Goal: Information Seeking & Learning: Compare options

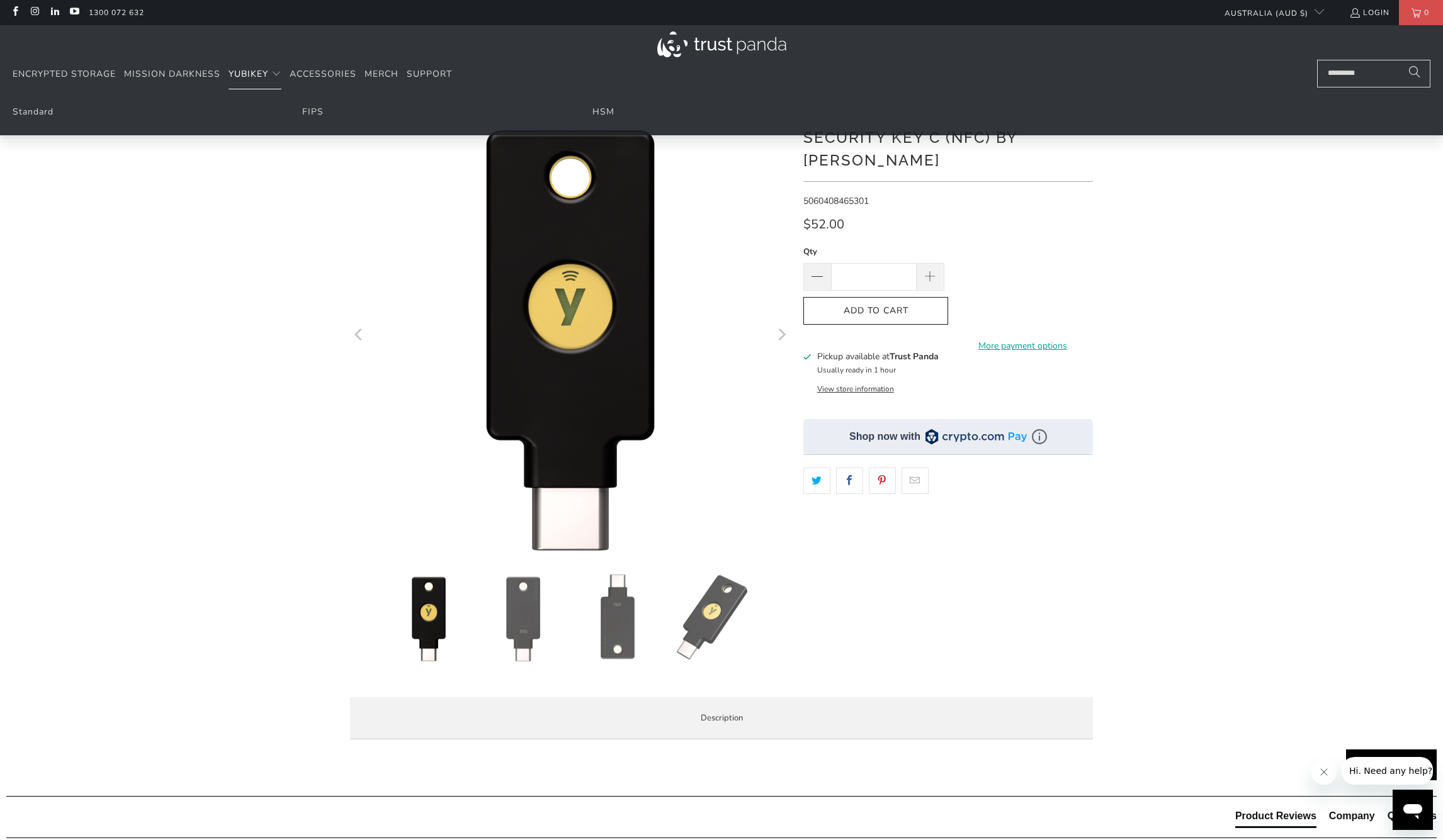
click at [248, 78] on span "YubiKey" at bounding box center [249, 74] width 40 height 12
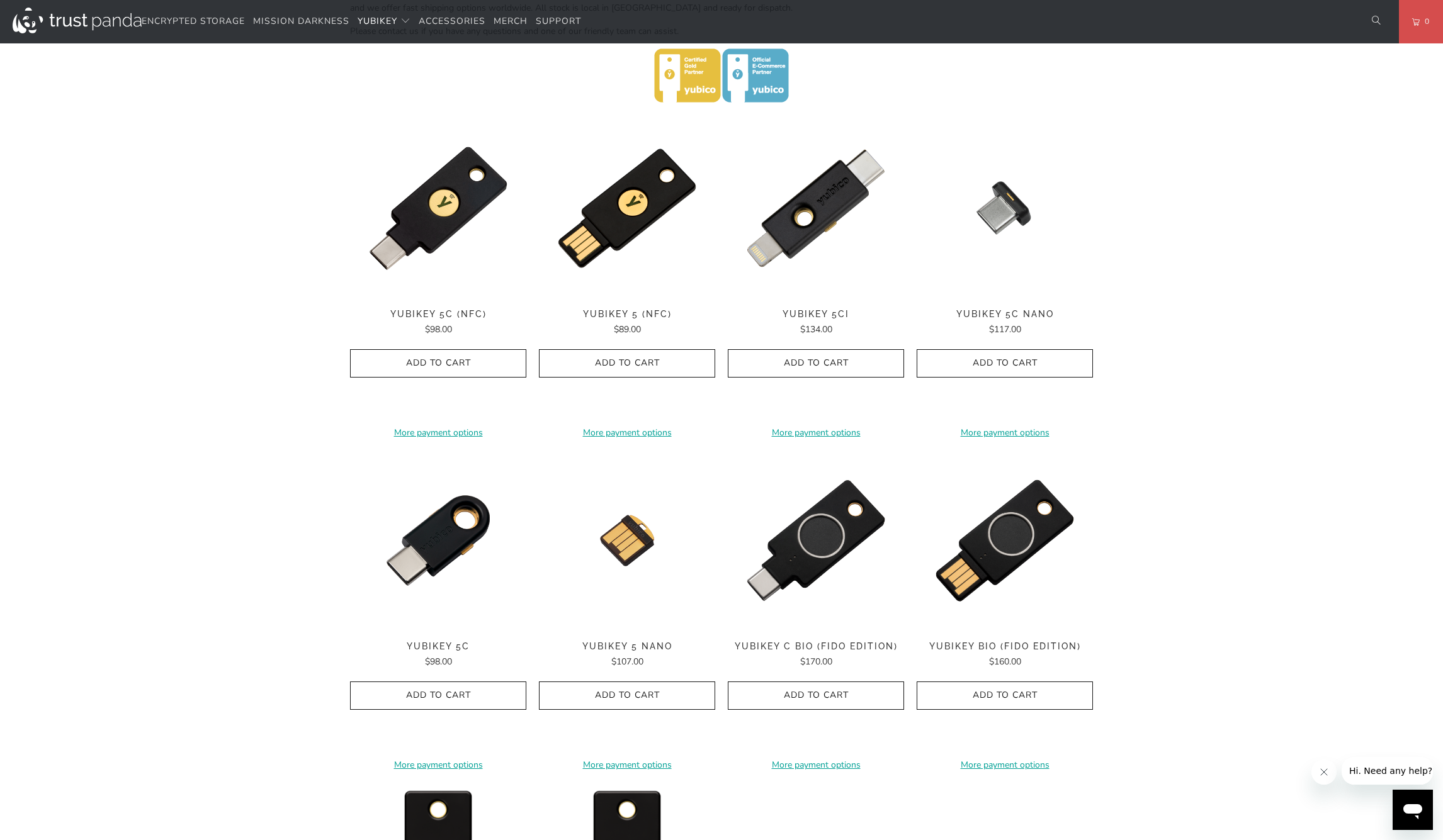
scroll to position [572, 0]
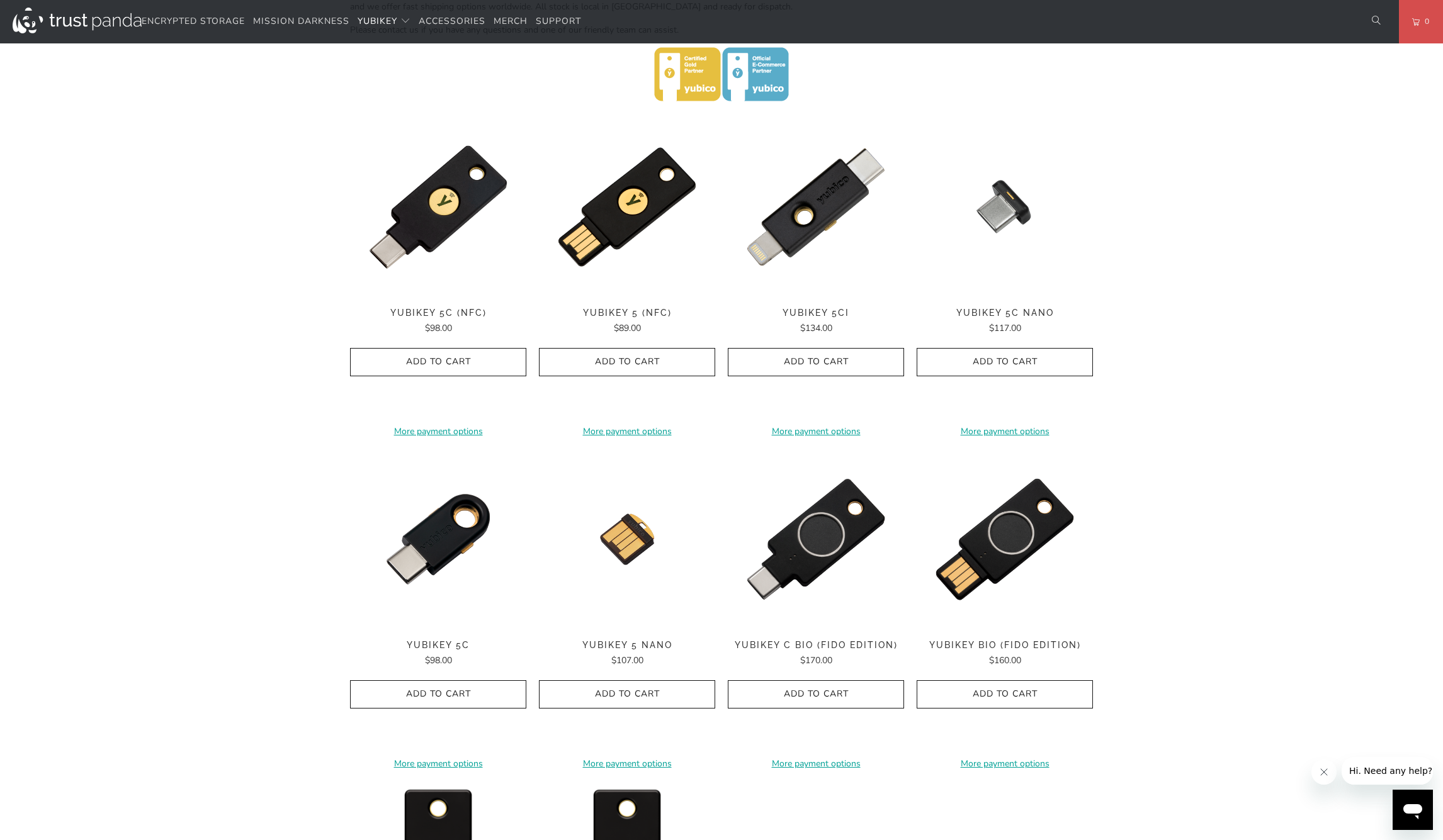
click at [237, 669] on div "Home / YubiKey for Businesses and Professionals YubiKey 5 Series Multi-protocol…" at bounding box center [721, 330] width 1443 height 1612
click at [1197, 495] on div "Home / YubiKey for Businesses and Professionals YubiKey 5 Series Multi-protocol…" at bounding box center [721, 330] width 1443 height 1612
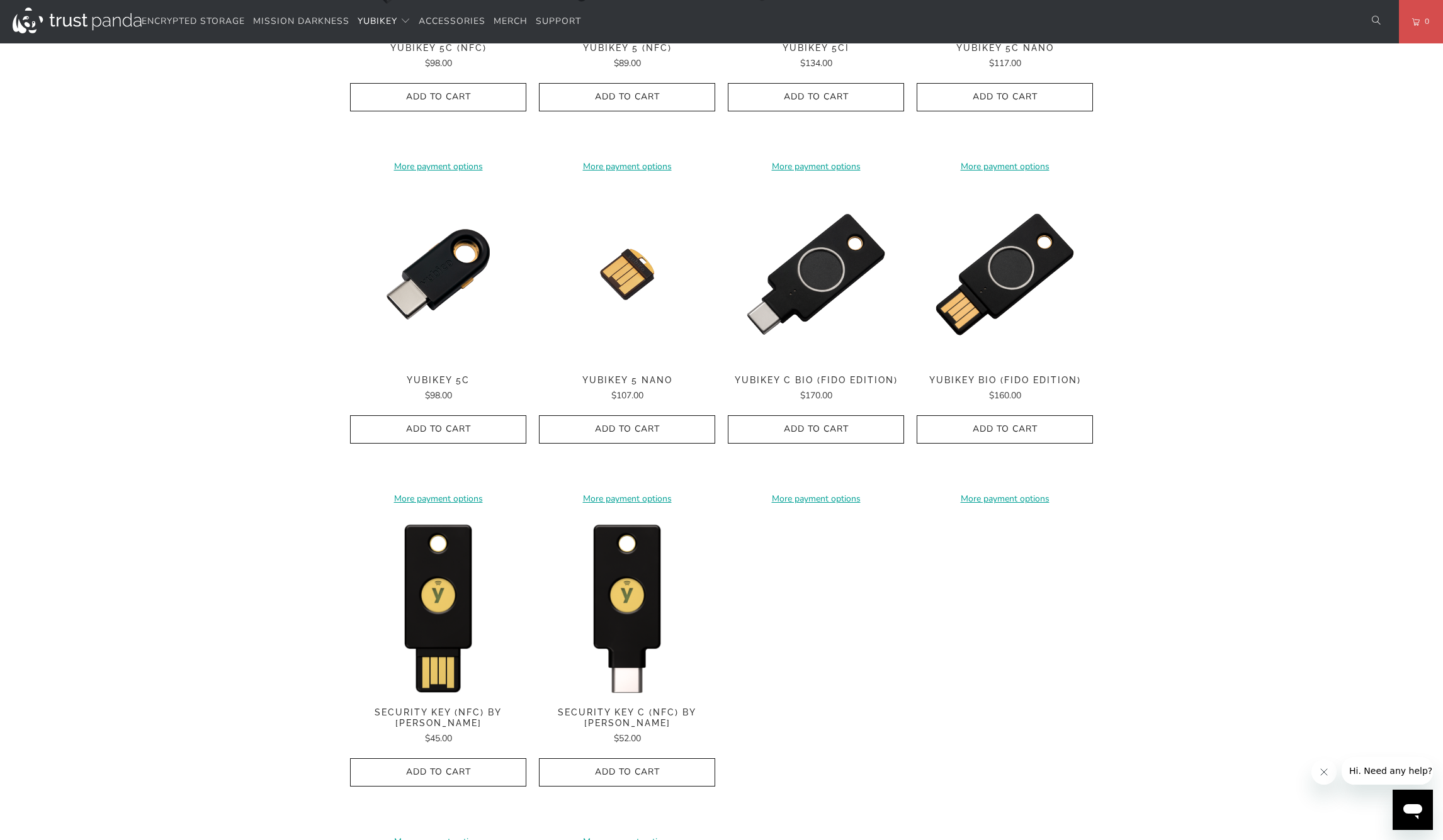
scroll to position [570, 0]
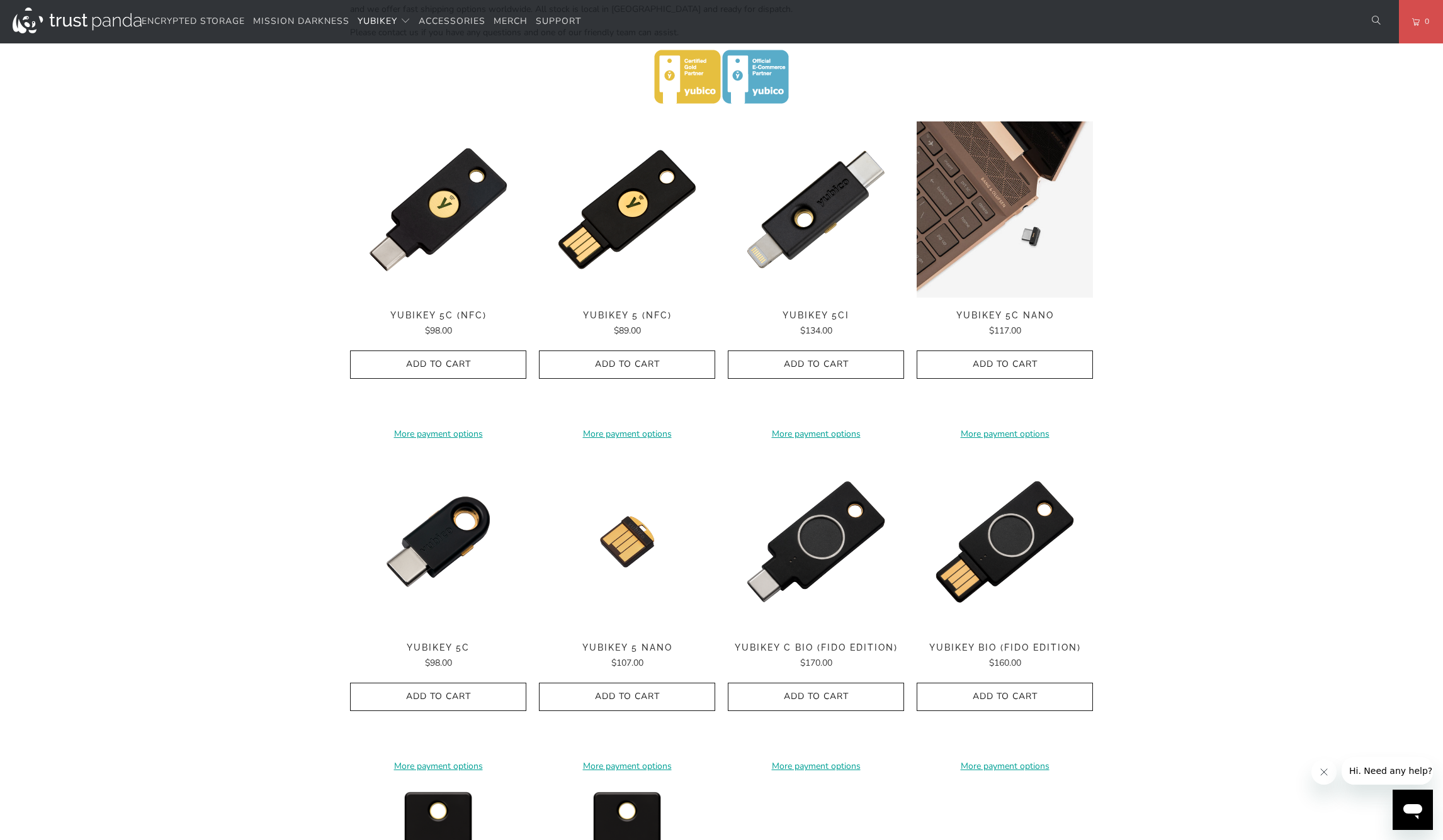
click at [1015, 211] on img at bounding box center [1005, 209] width 176 height 176
click at [1184, 629] on div "Home / YubiKey for Businesses and Professionals YubiKey 5 Series Multi-protocol…" at bounding box center [721, 332] width 1443 height 1612
click at [629, 644] on span "YubiKey 5 Nano" at bounding box center [627, 648] width 176 height 11
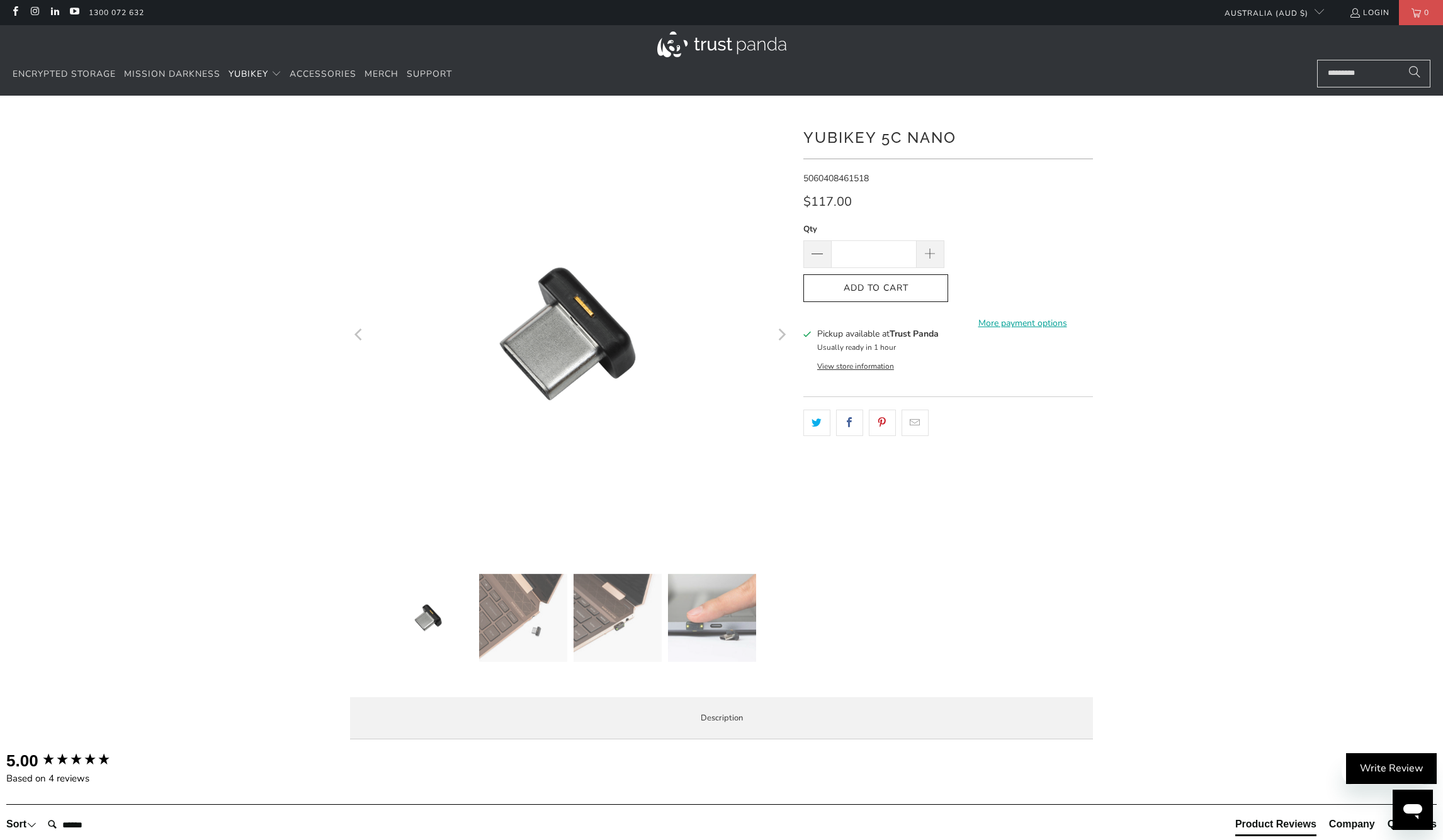
click at [523, 641] on img at bounding box center [522, 618] width 88 height 88
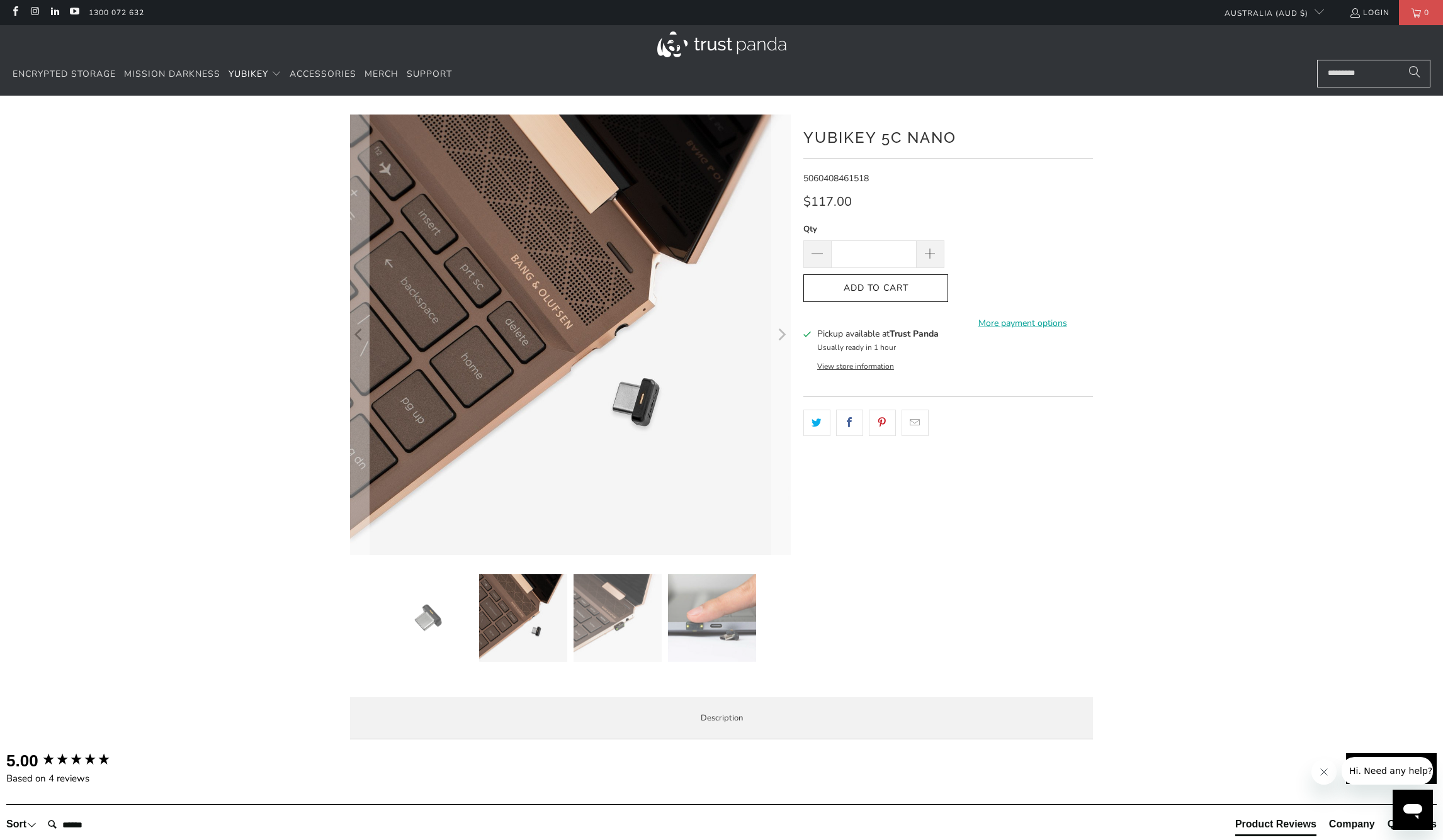
click at [613, 622] on img at bounding box center [617, 618] width 88 height 88
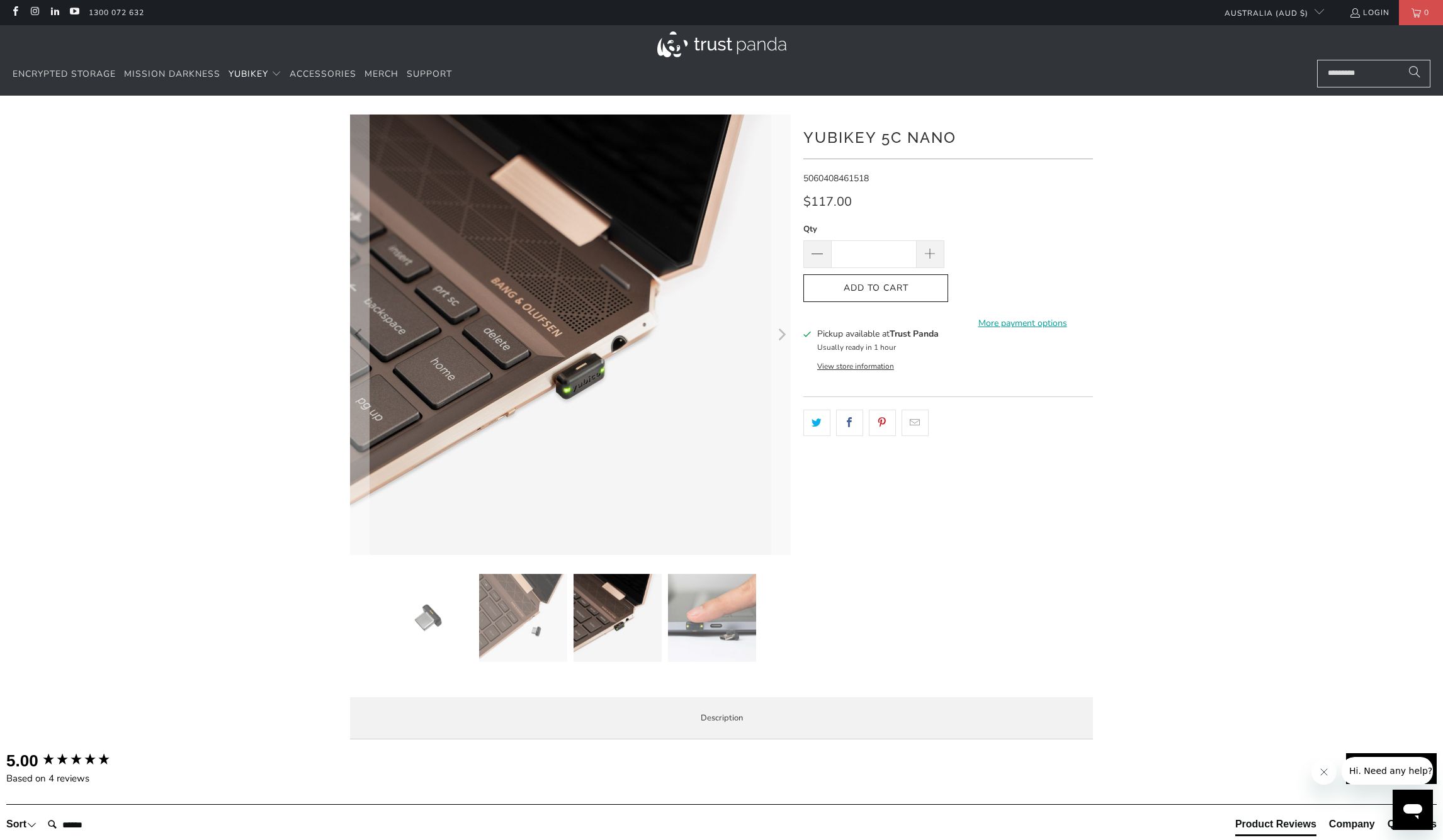
click at [717, 620] on img at bounding box center [712, 618] width 88 height 88
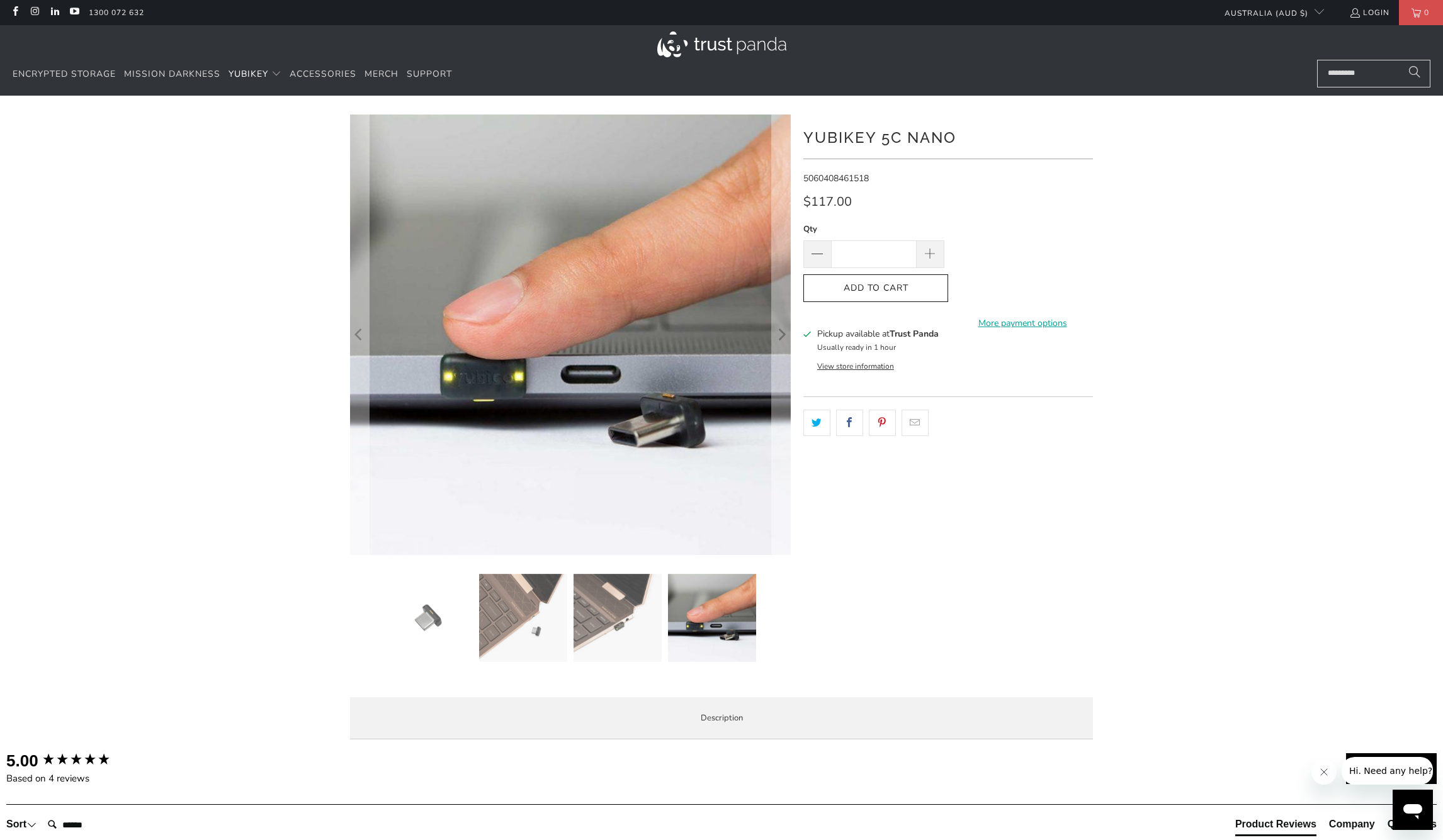
click at [636, 624] on img at bounding box center [617, 618] width 88 height 88
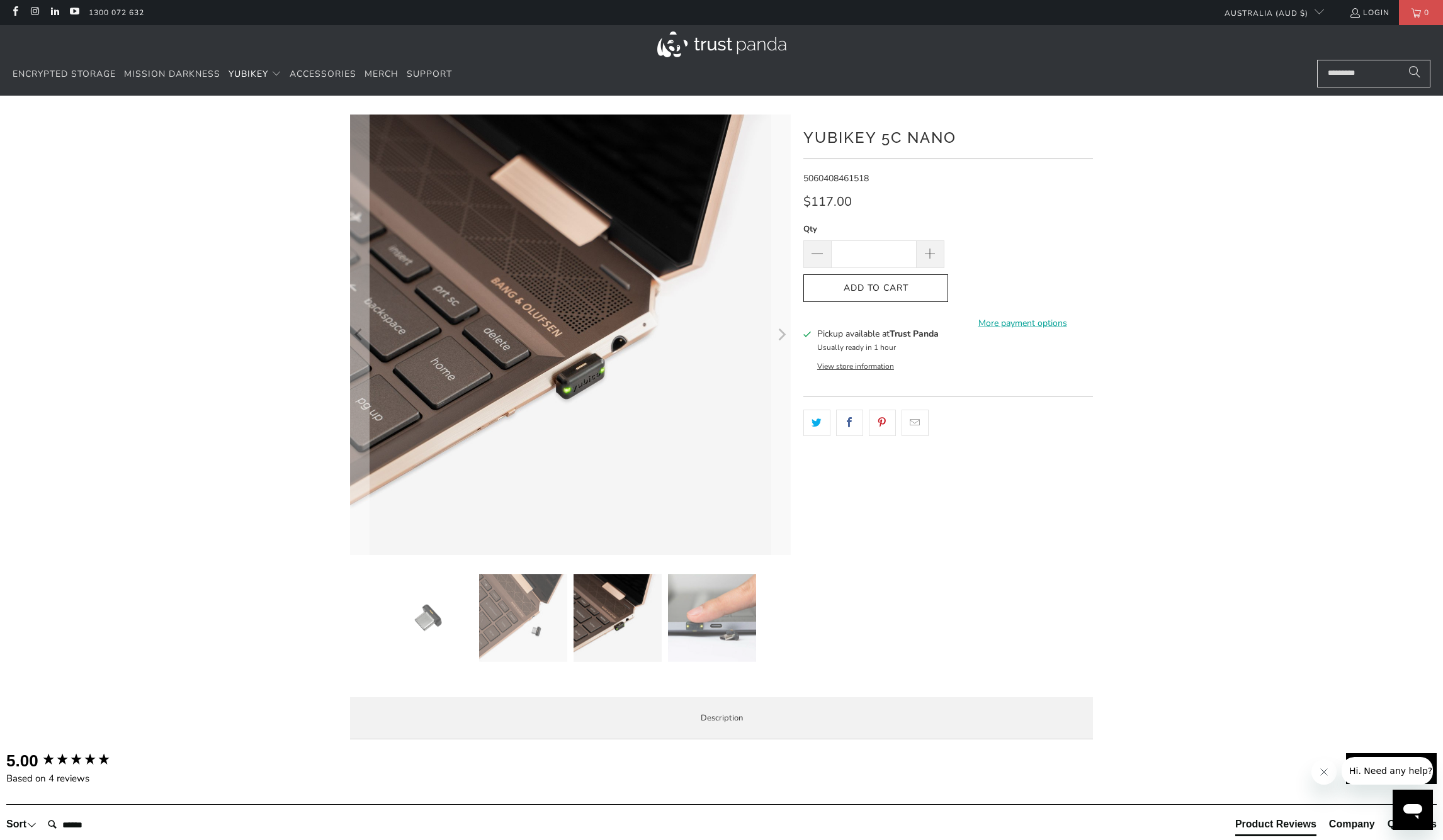
click at [731, 623] on img at bounding box center [712, 618] width 88 height 88
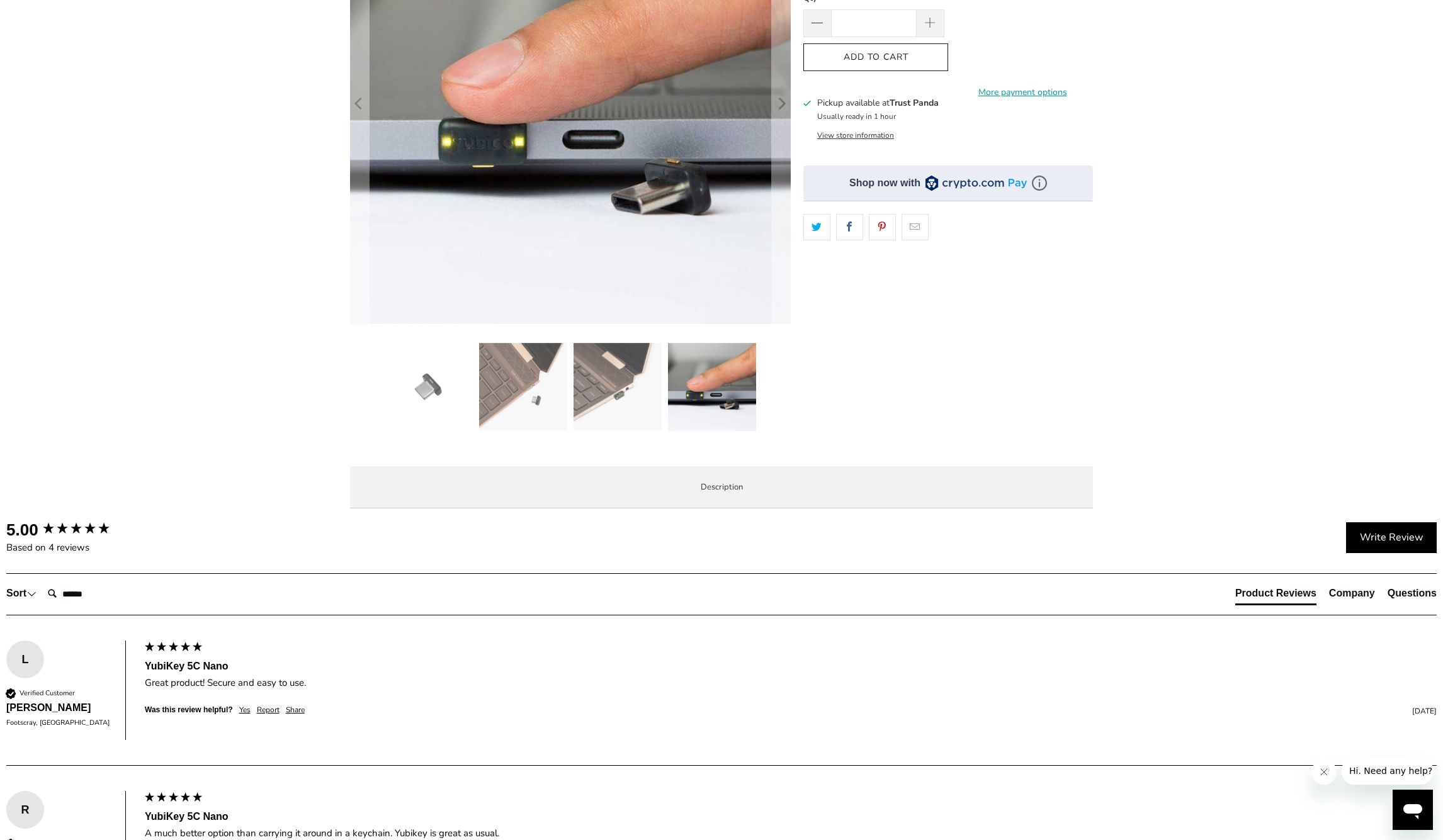
scroll to position [68, 0]
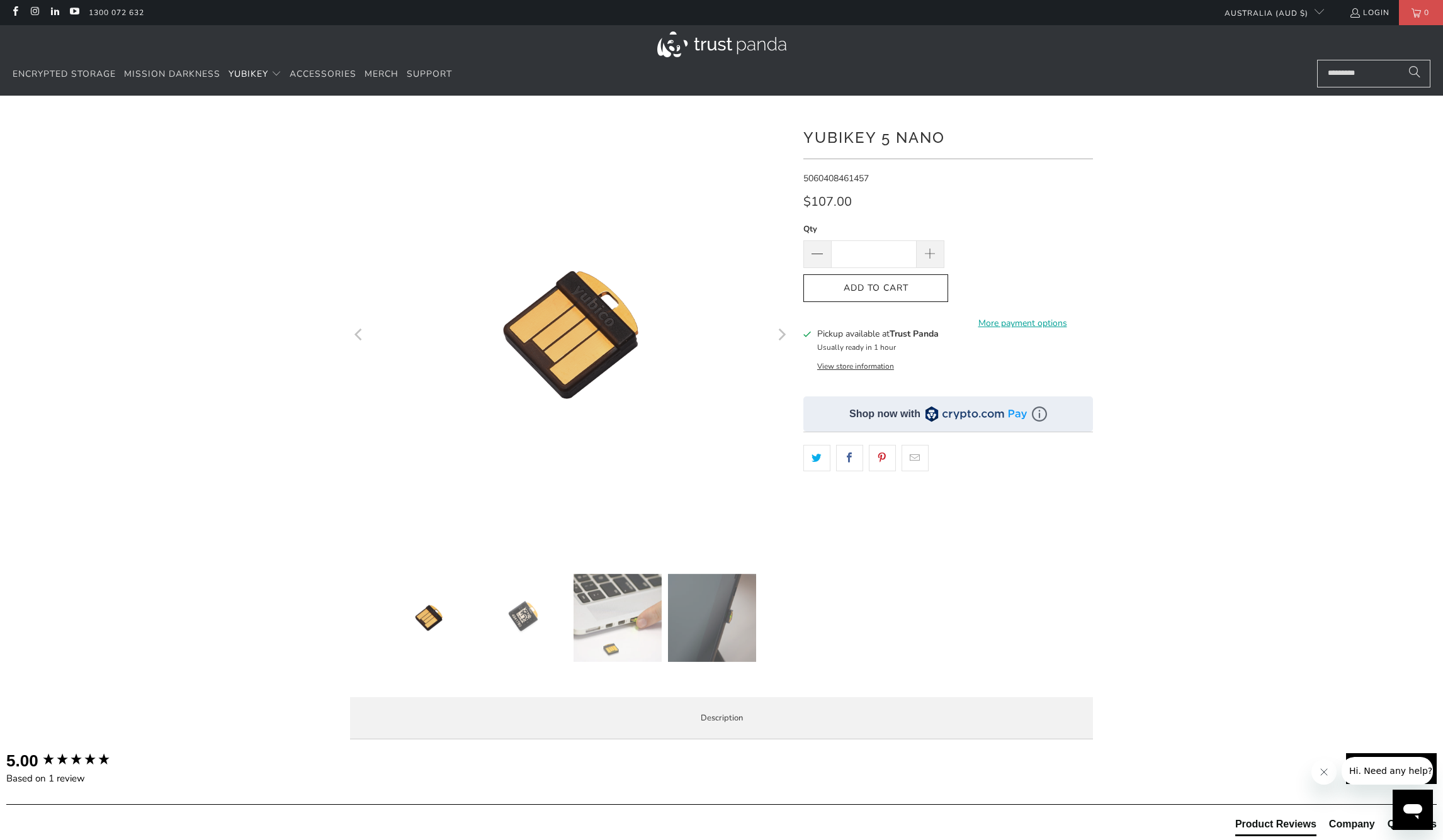
click at [634, 615] on img at bounding box center [617, 618] width 88 height 88
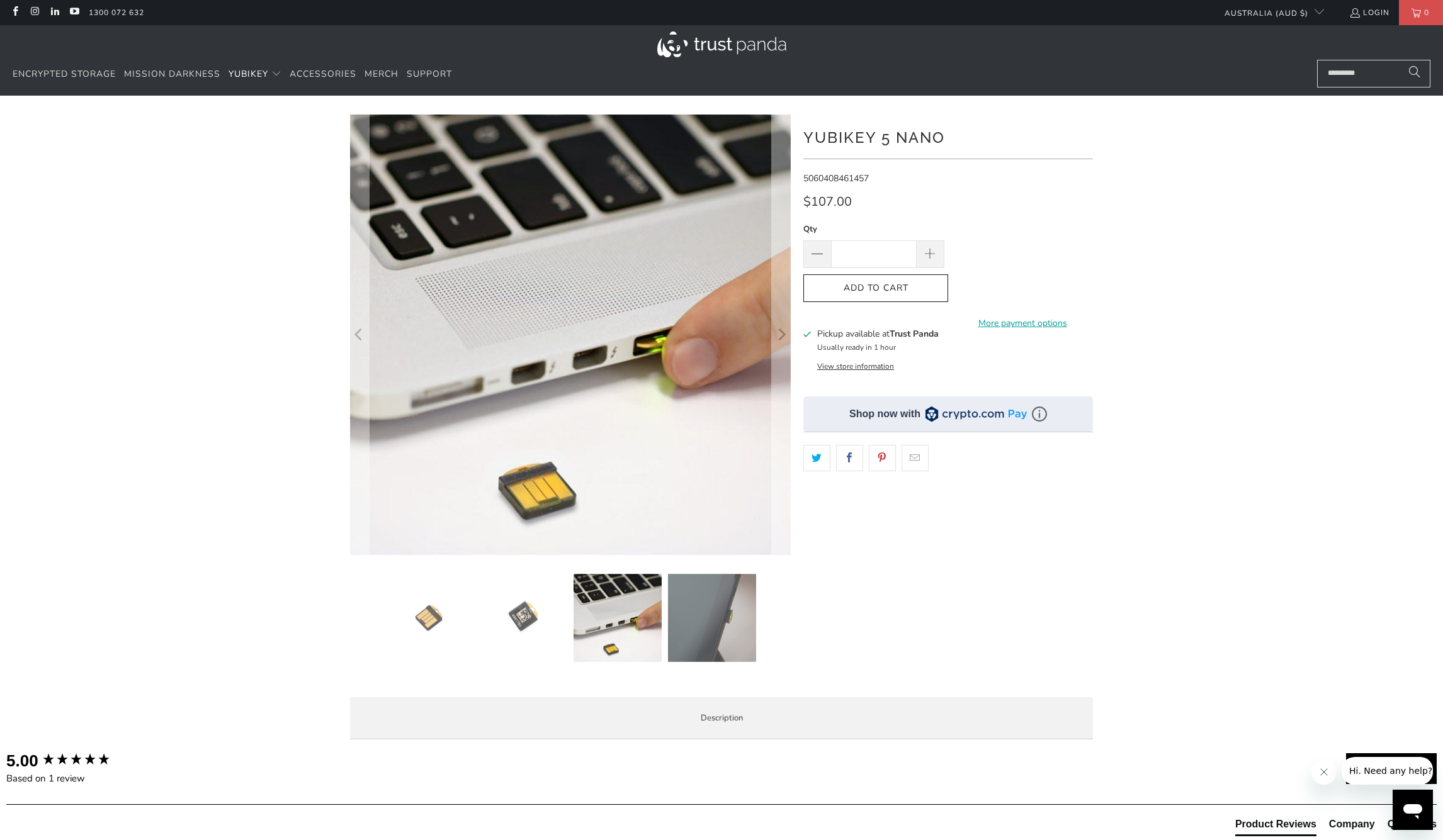
click at [508, 615] on img at bounding box center [522, 618] width 88 height 88
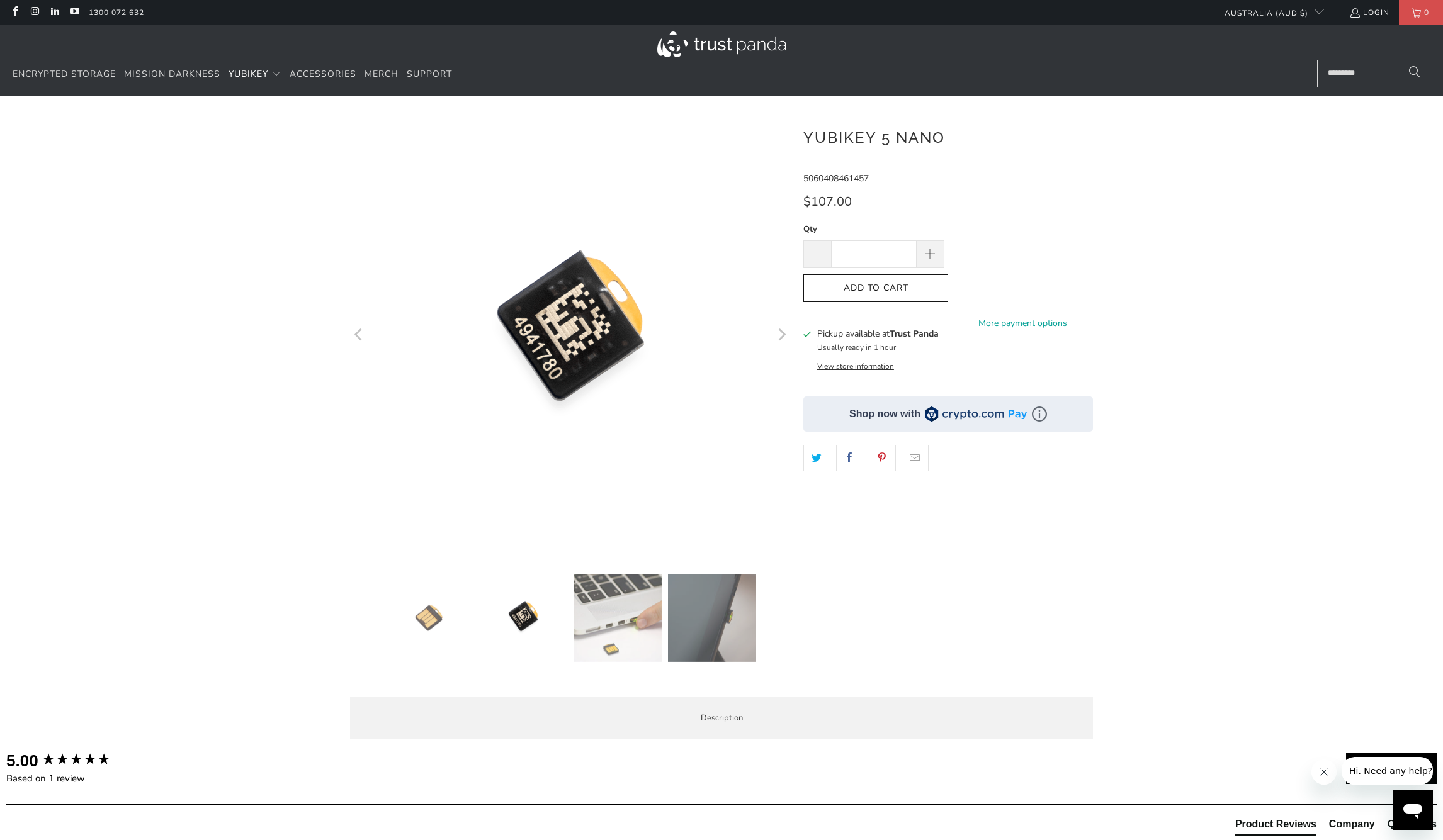
click at [439, 613] on img at bounding box center [428, 618] width 88 height 88
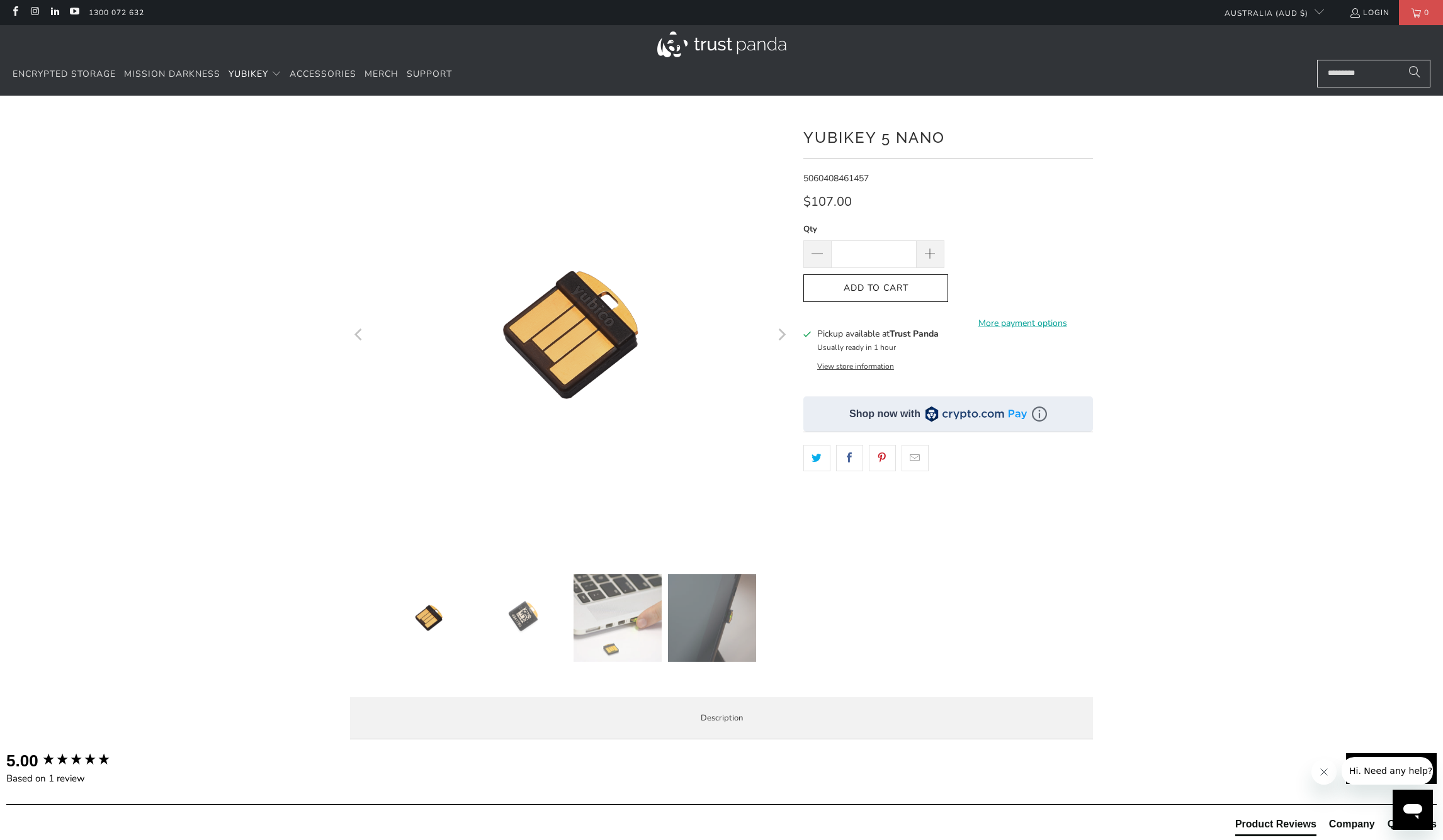
click at [534, 615] on img at bounding box center [522, 618] width 88 height 88
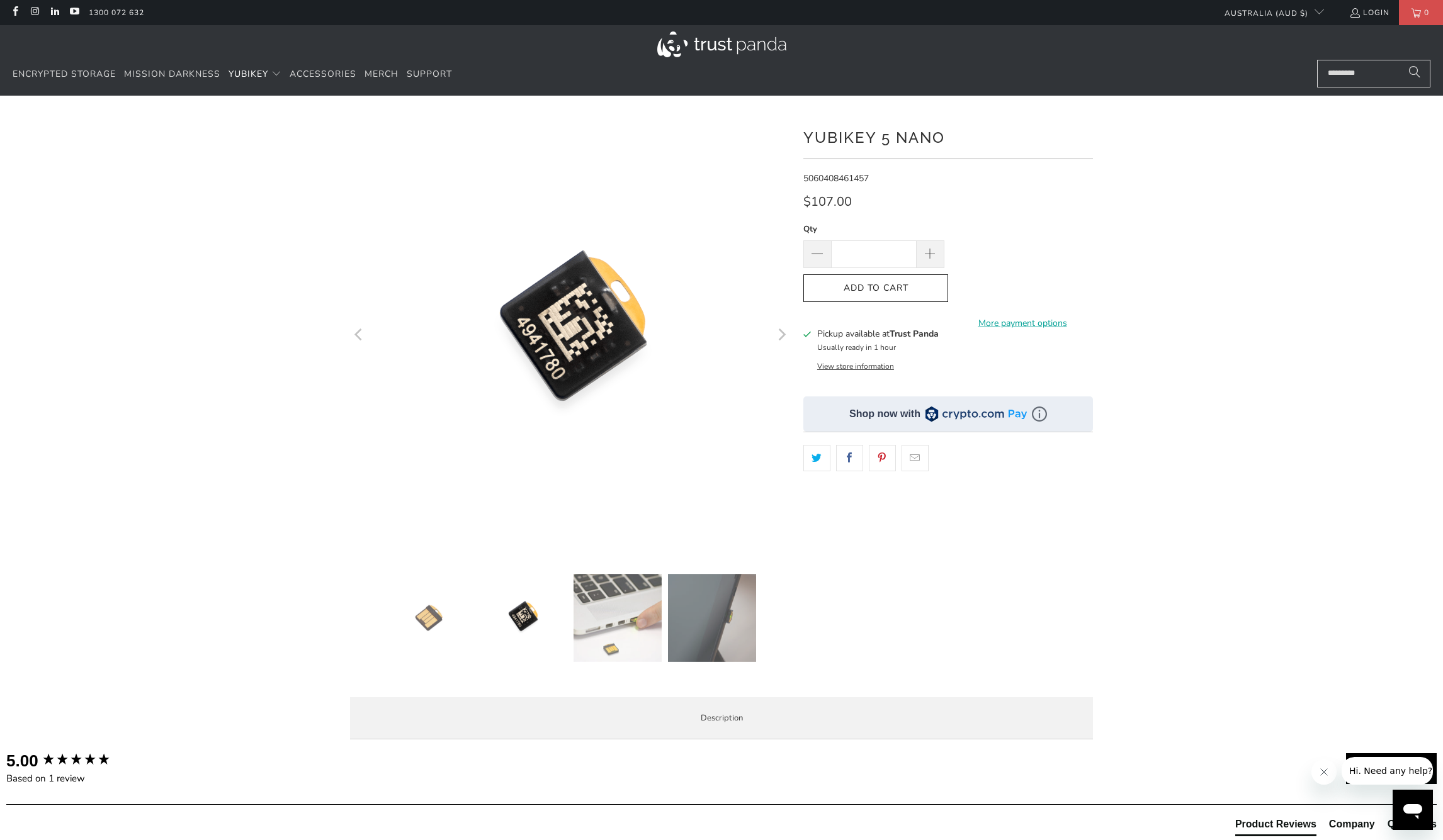
click at [644, 617] on img at bounding box center [617, 618] width 88 height 88
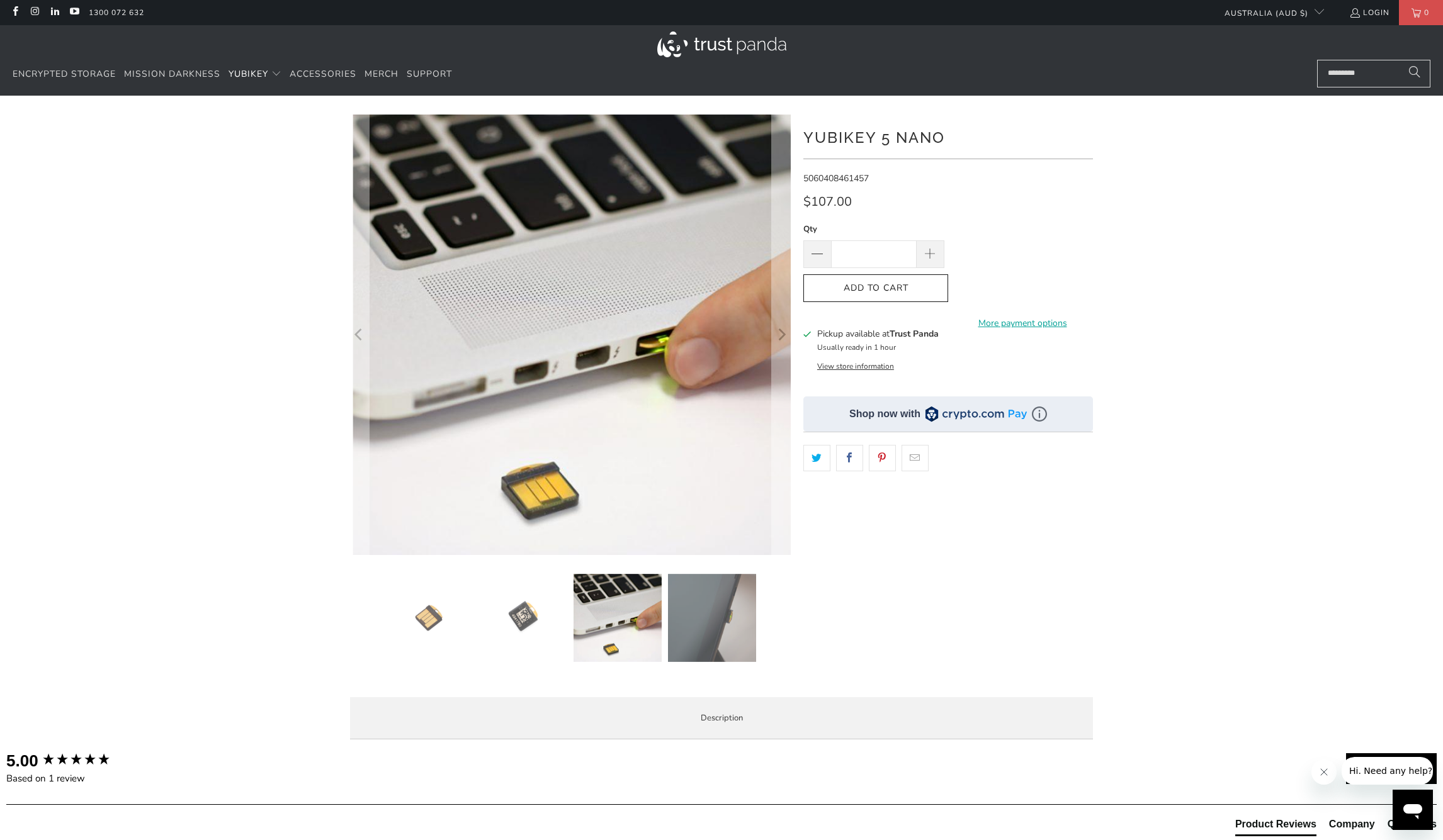
click at [731, 618] on img at bounding box center [712, 618] width 88 height 88
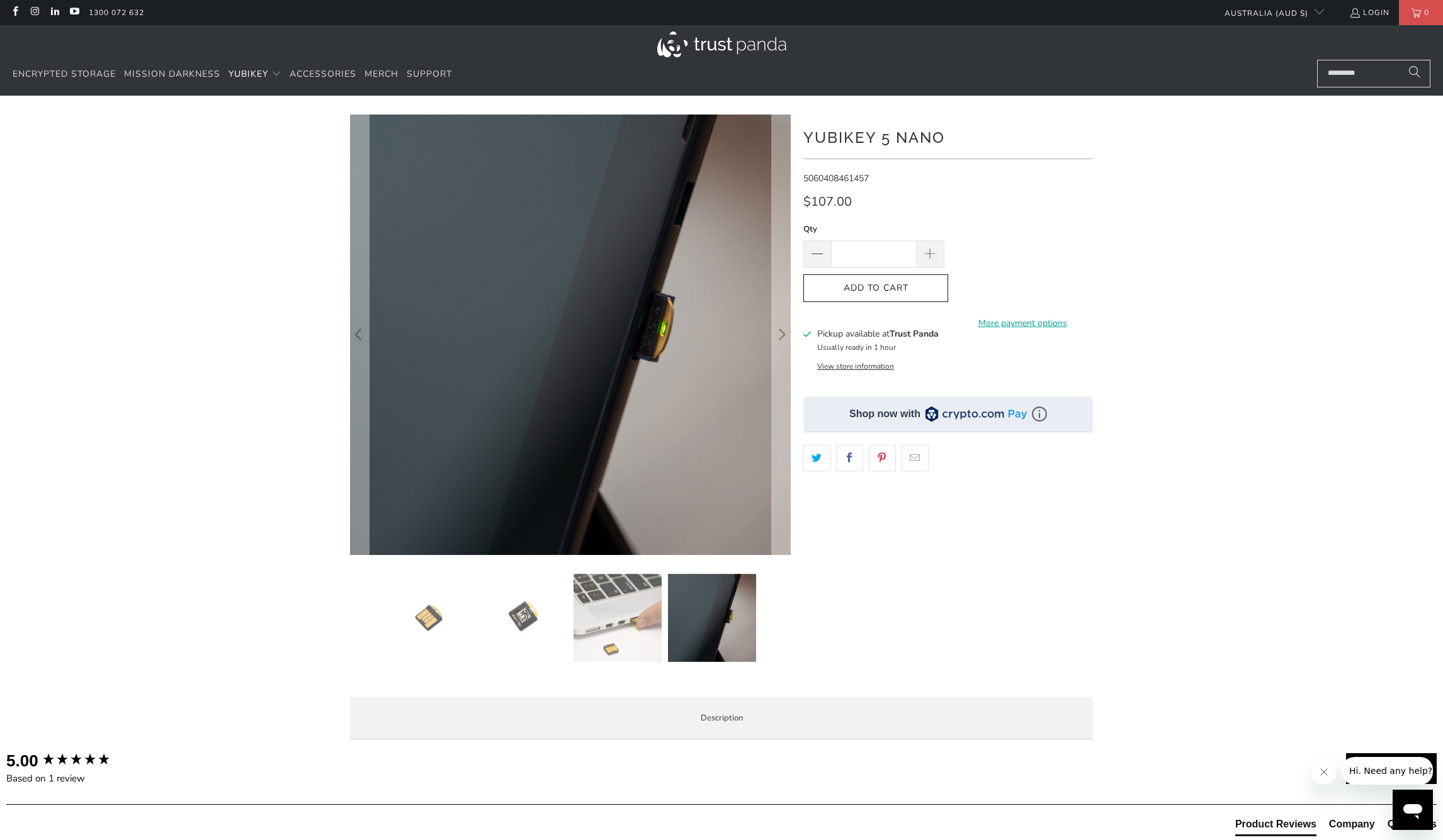
click at [594, 618] on img at bounding box center [617, 618] width 88 height 88
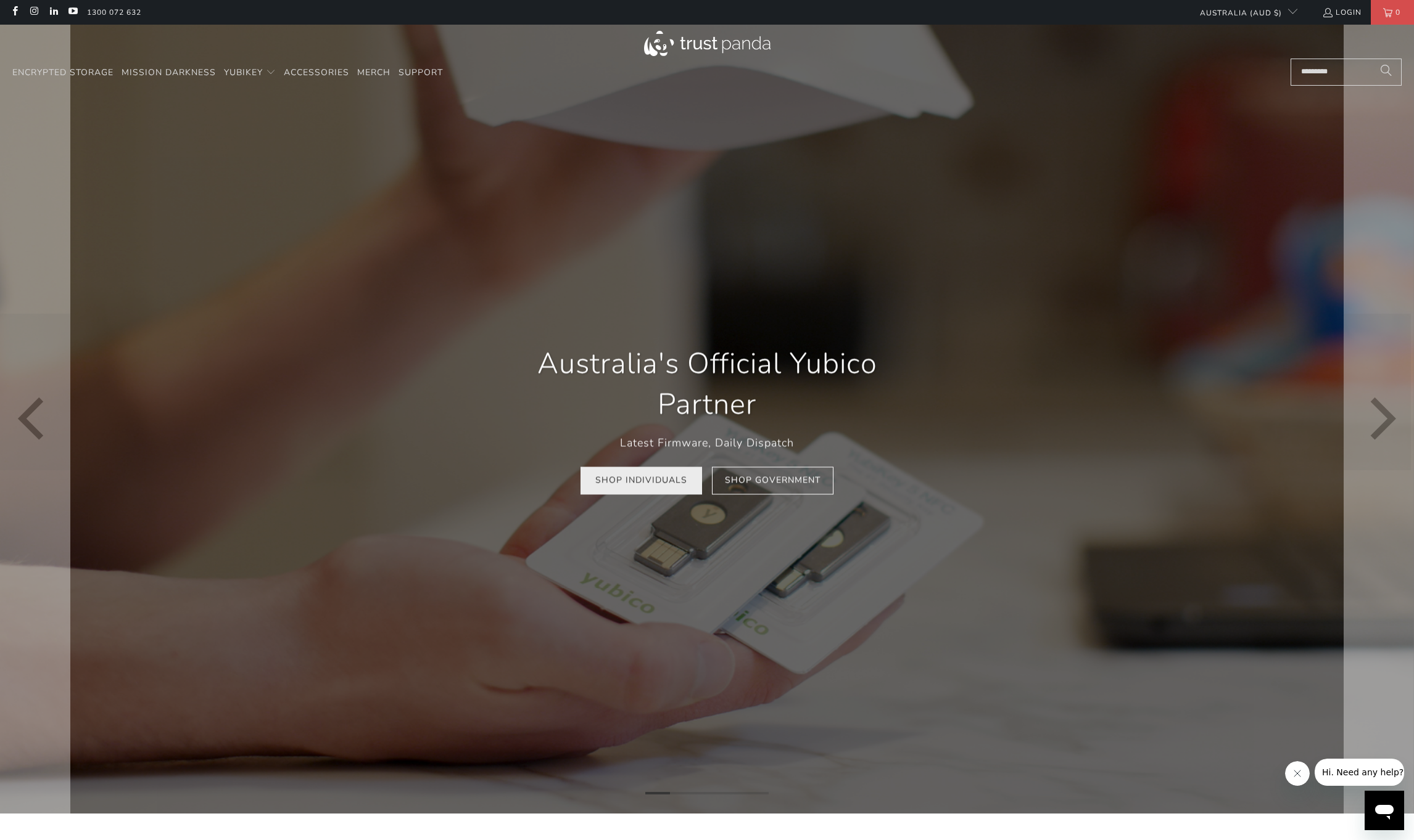
click at [622, 486] on link "Shop Individuals" at bounding box center [641, 481] width 122 height 28
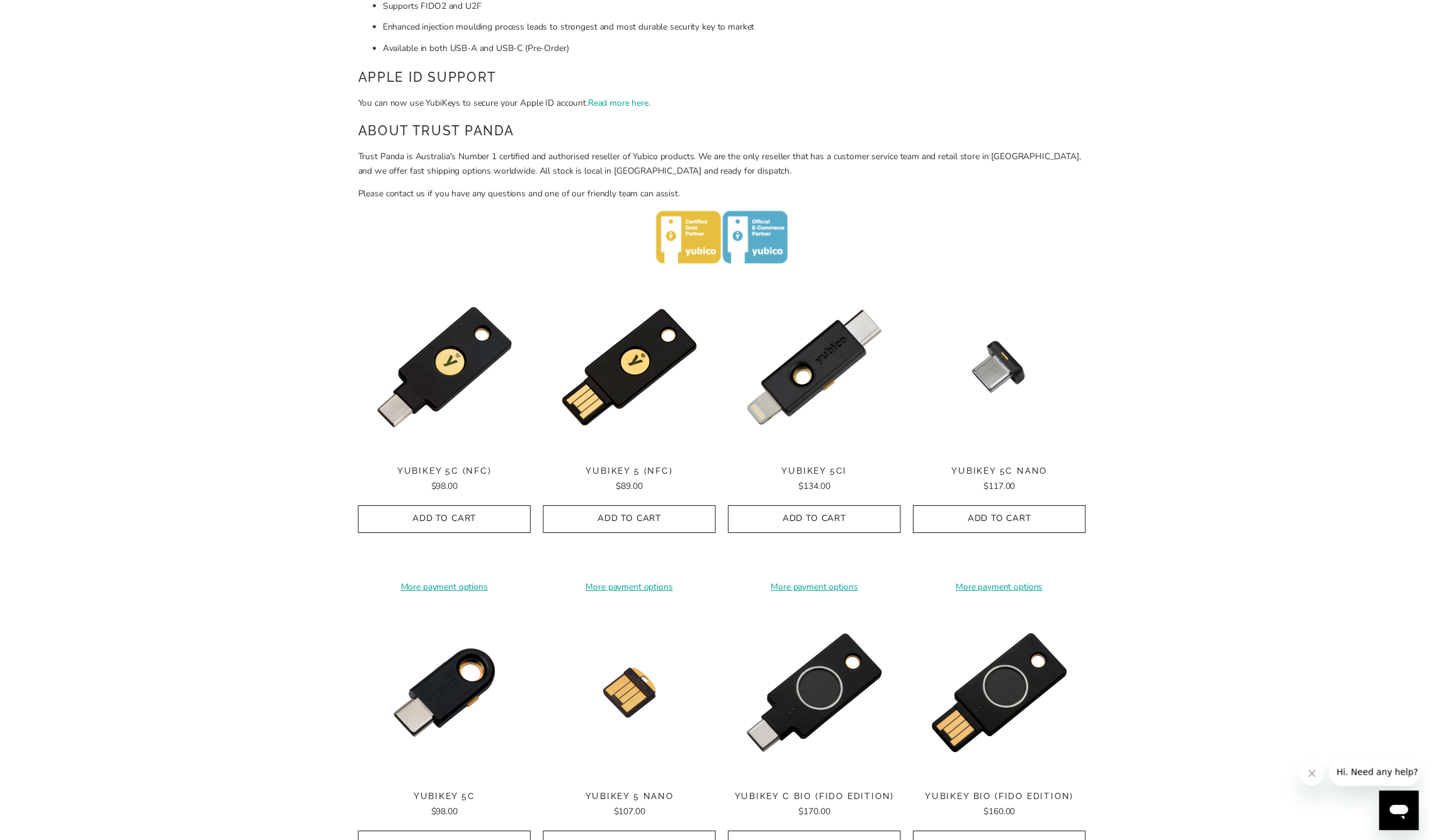
scroll to position [405, 0]
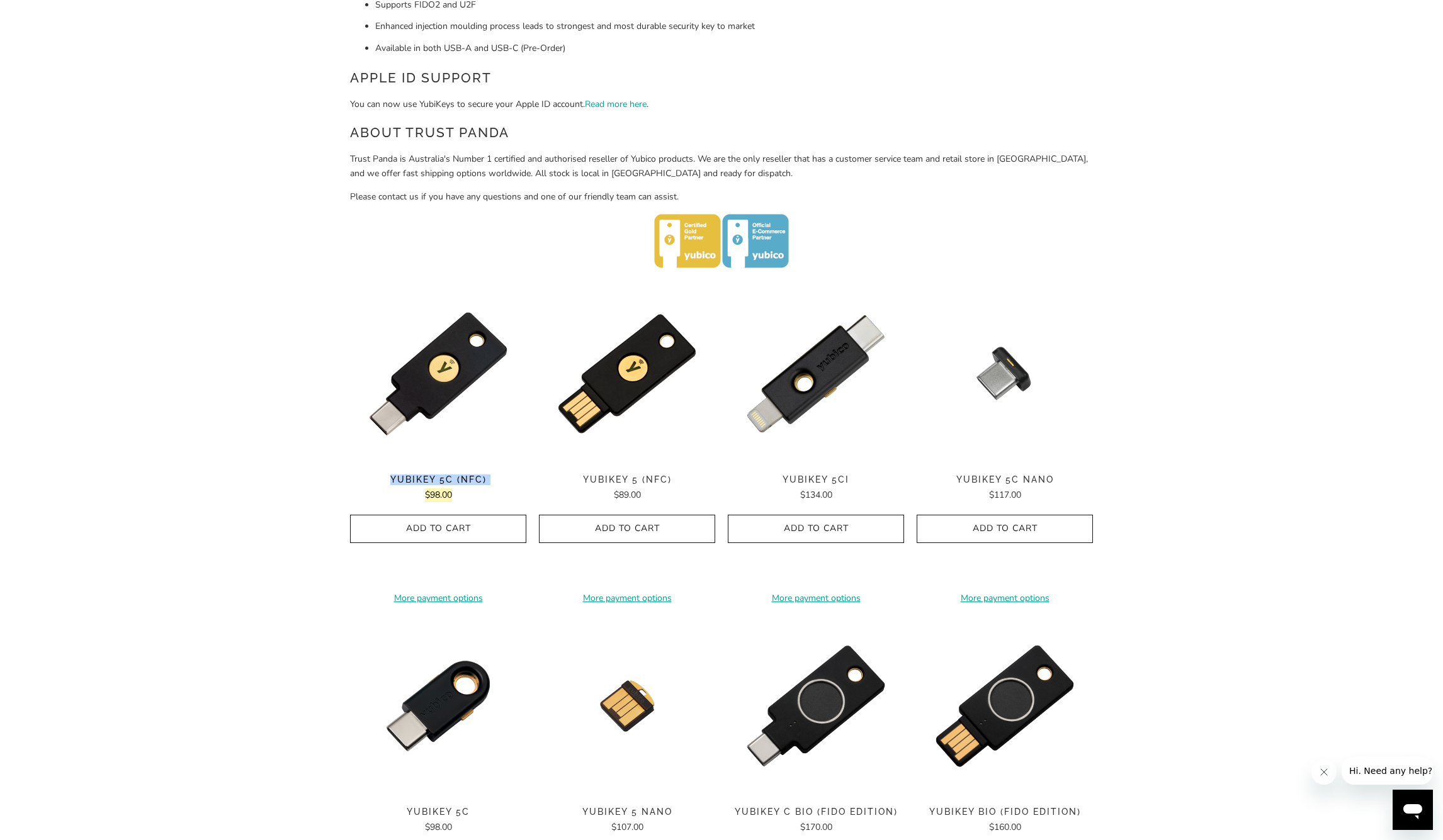
drag, startPoint x: 412, startPoint y: 458, endPoint x: 94, endPoint y: 476, distance: 318.5
click at [52, 475] on div "Home / YubiKey for Businesses and Professionals YubiKey 5 Series Multi-protocol…" at bounding box center [721, 496] width 1443 height 1612
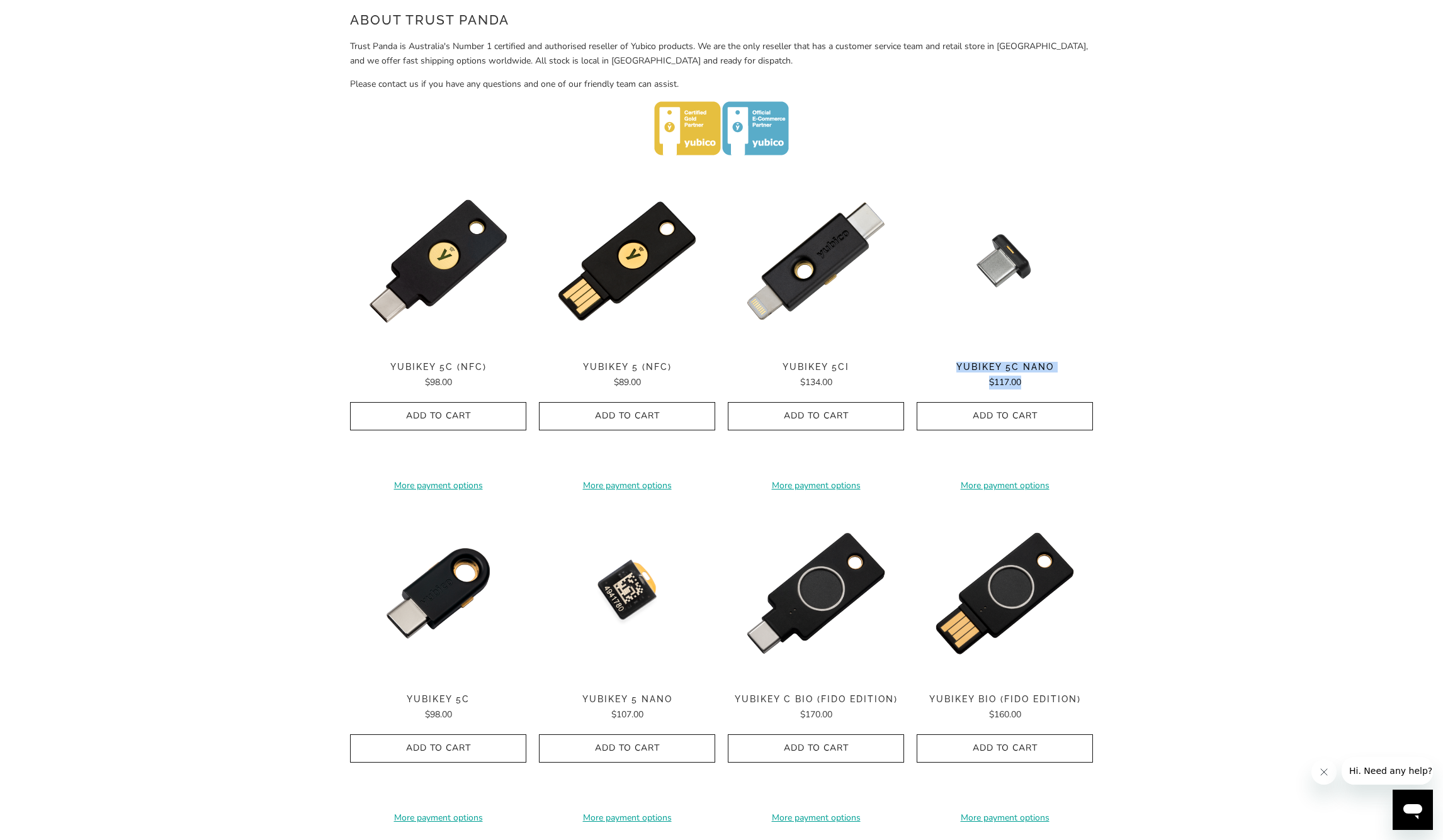
scroll to position [692, 0]
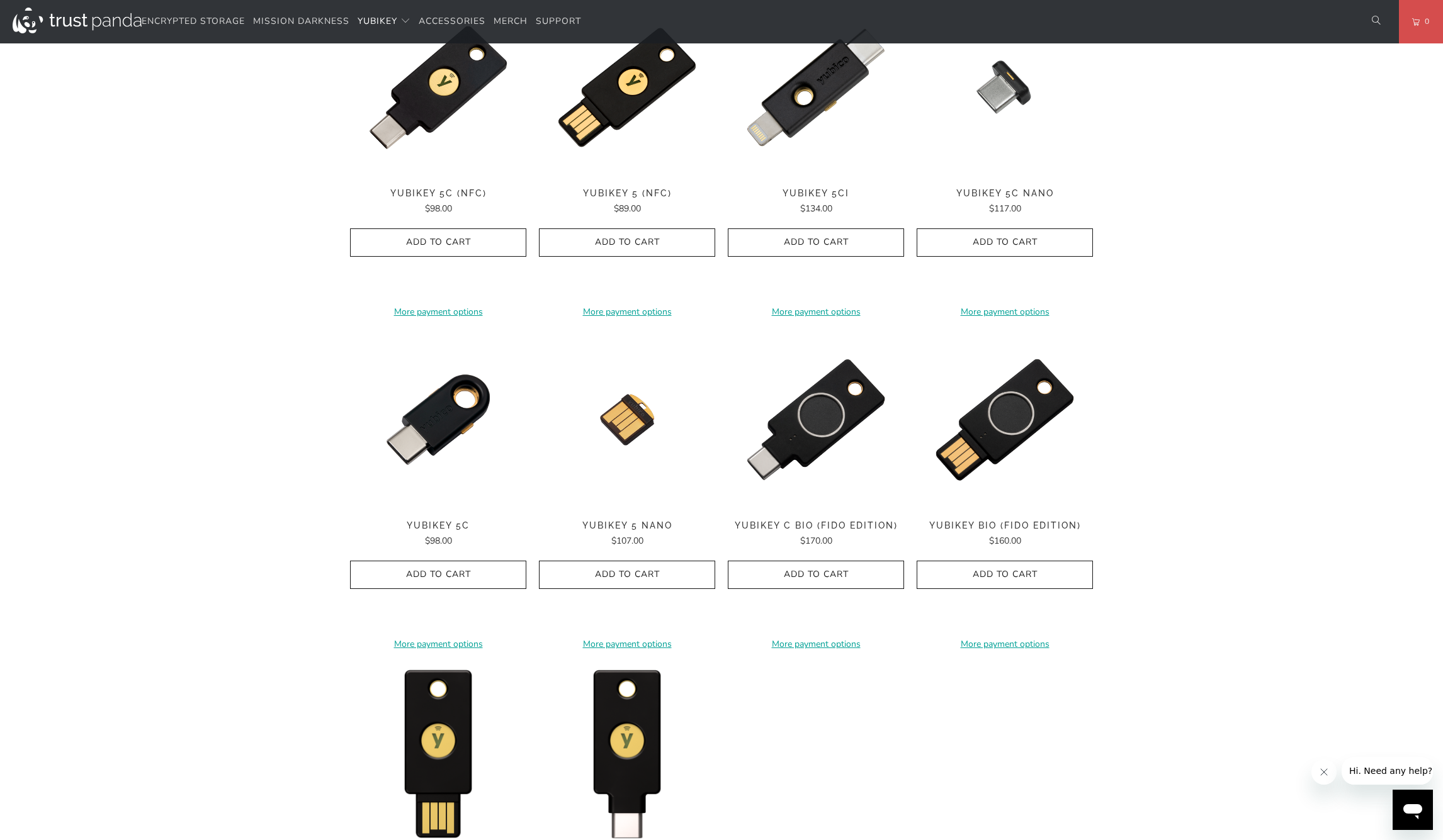
click at [789, 674] on div "**********" at bounding box center [721, 503] width 743 height 1008
click at [826, 710] on div "**********" at bounding box center [721, 503] width 743 height 1008
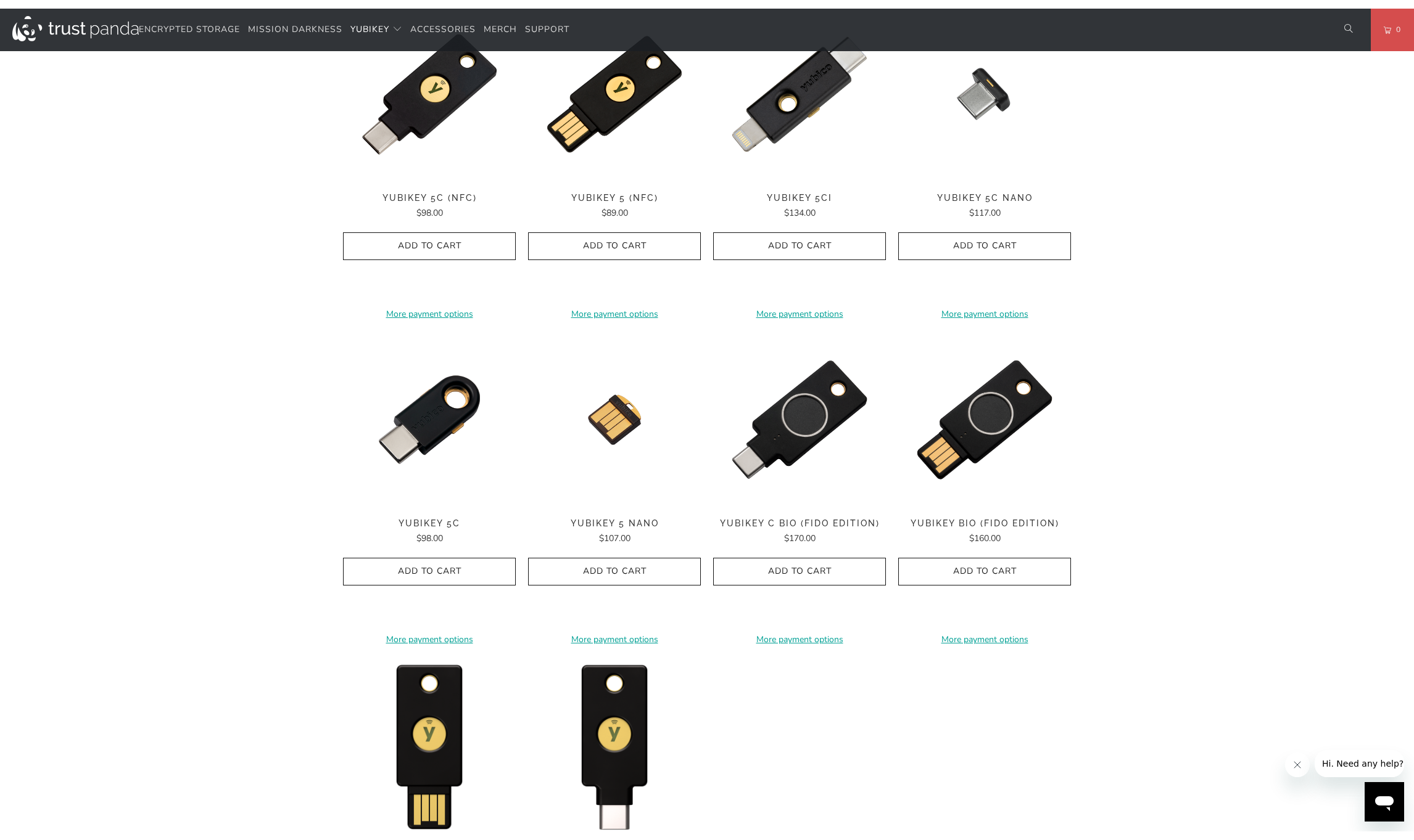
scroll to position [943, 0]
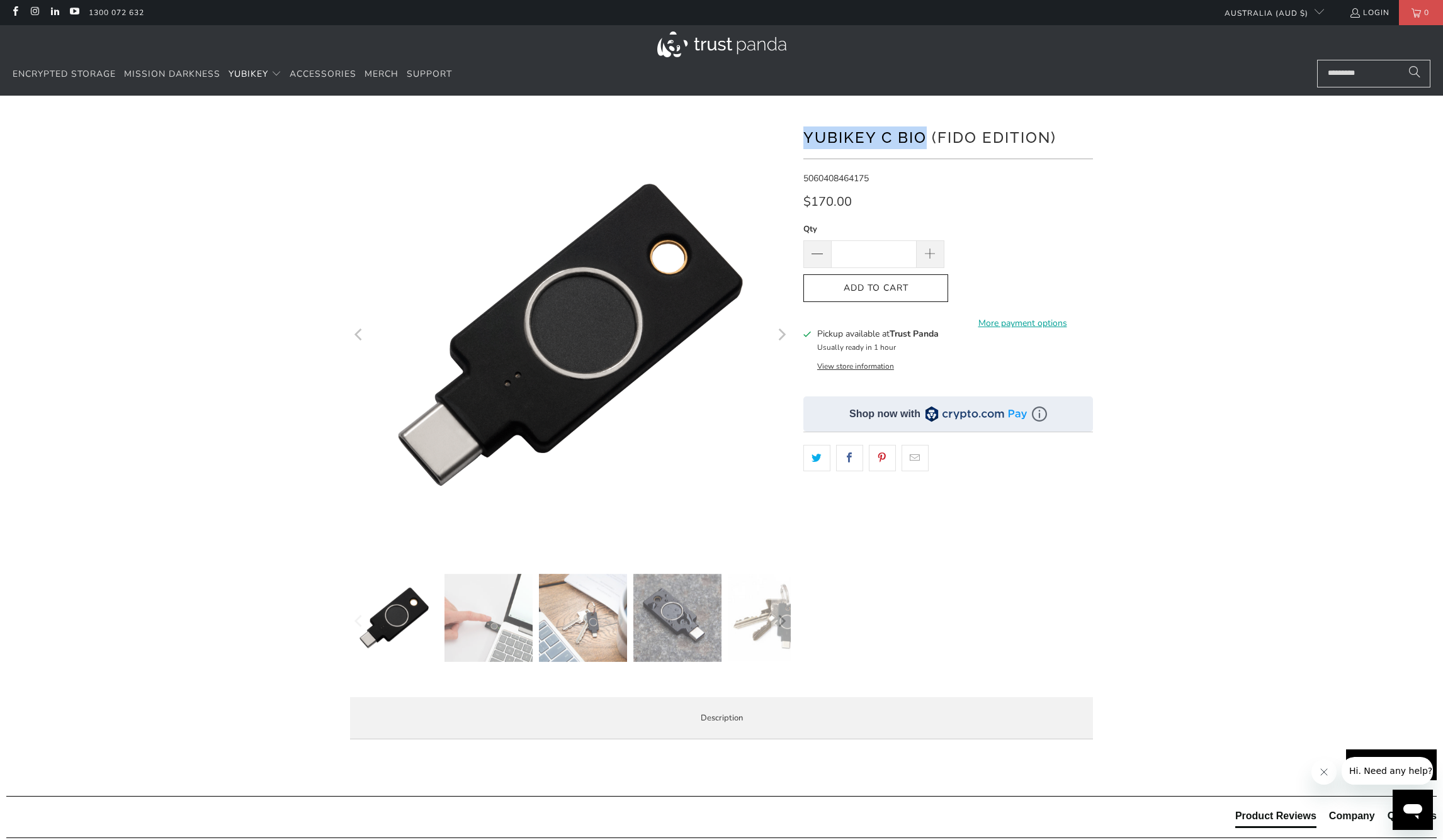
drag, startPoint x: 805, startPoint y: 137, endPoint x: 924, endPoint y: 143, distance: 119.2
click at [924, 143] on h1 "YubiKey C Bio (FIDO Edition)" at bounding box center [947, 137] width 289 height 25
copy h1 "YubiKey C Bio"
